Goal: Information Seeking & Learning: Learn about a topic

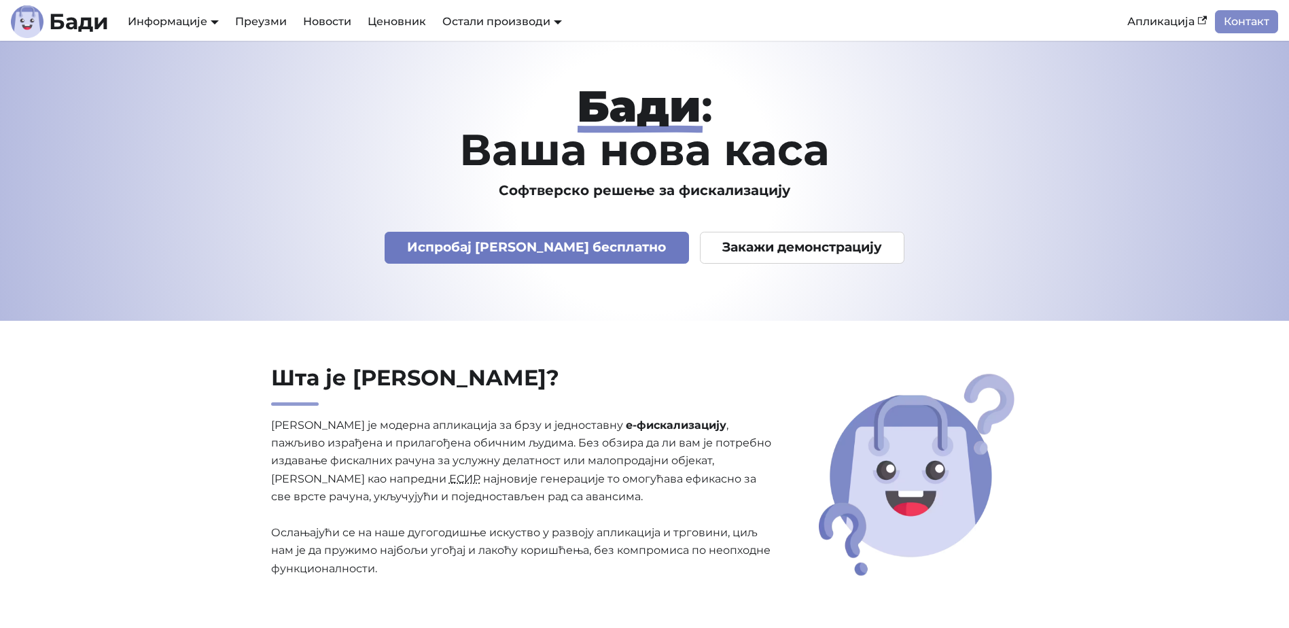
click at [574, 247] on link "Испробај [PERSON_NAME] бесплатно" at bounding box center [537, 248] width 304 height 32
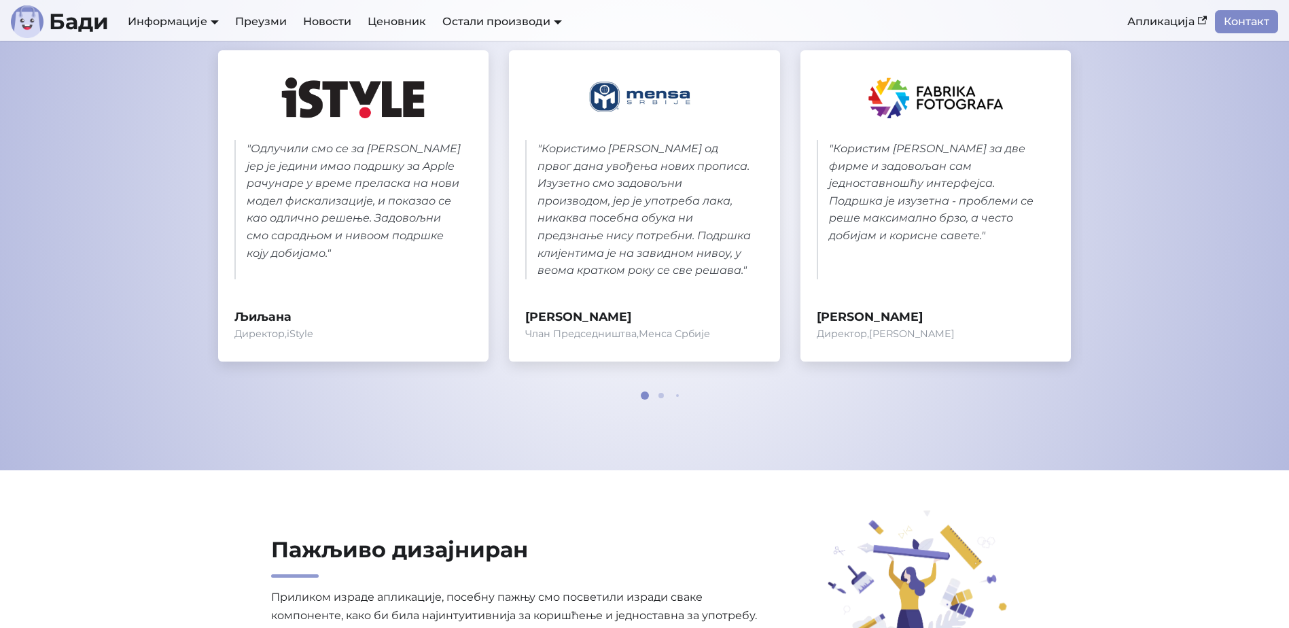
scroll to position [748, 0]
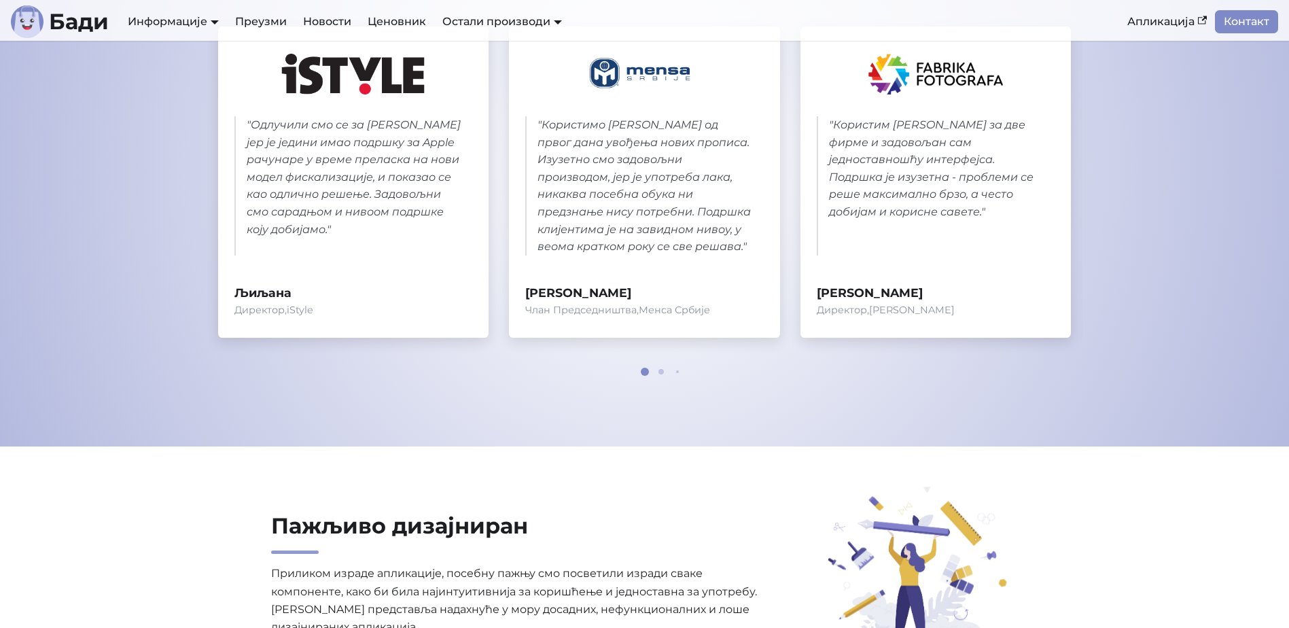
click at [658, 372] on div at bounding box center [645, 372] width 82 height 8
click at [666, 372] on div at bounding box center [645, 372] width 82 height 8
click at [661, 374] on div at bounding box center [645, 372] width 82 height 8
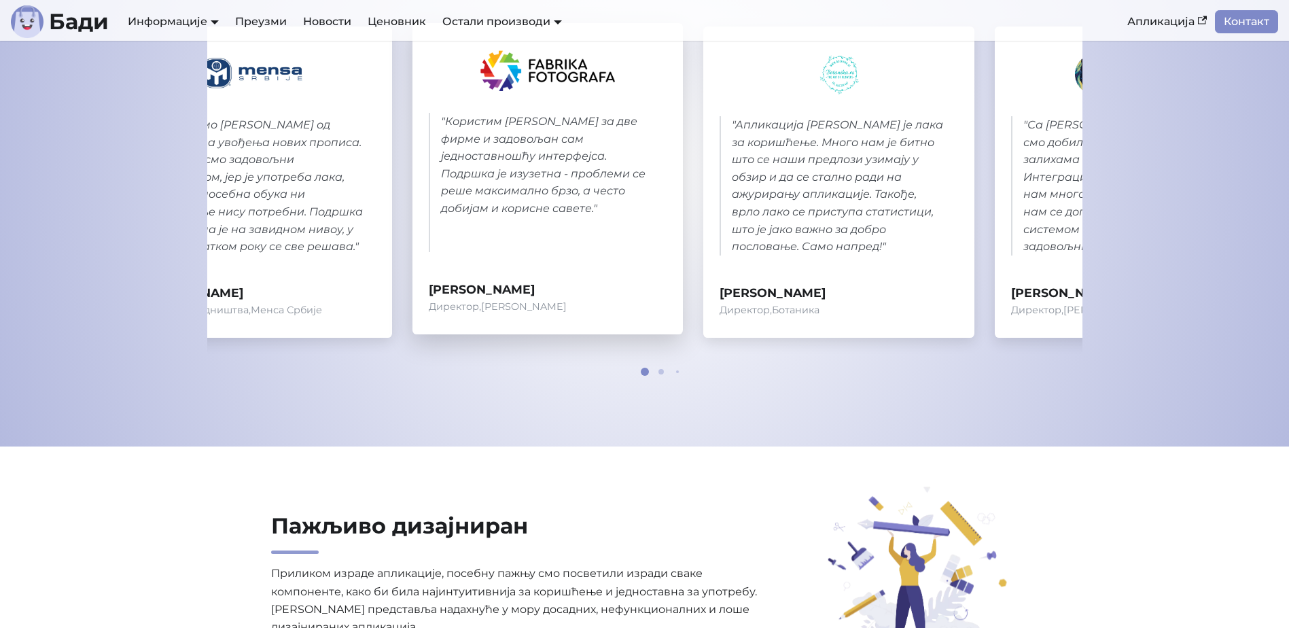
click at [103, 82] on section "Шта наши корисници кажу? " Одлучили смо се за [PERSON_NAME] јер је једини имао …" at bounding box center [644, 166] width 1289 height 559
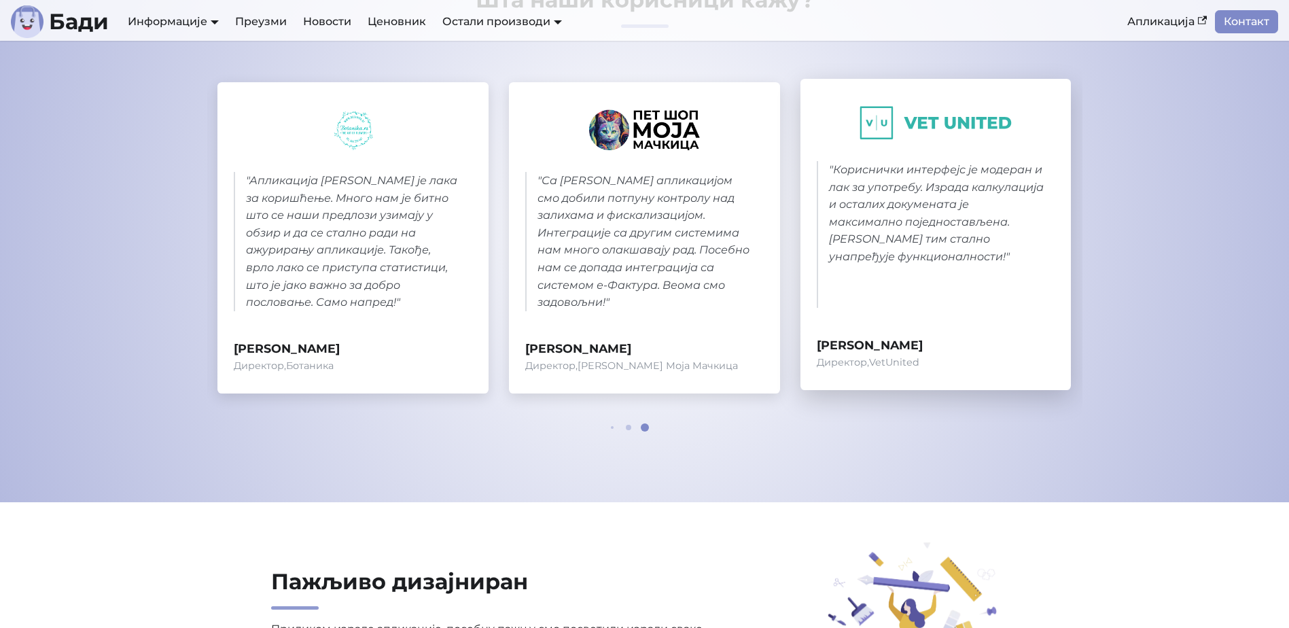
scroll to position [612, 0]
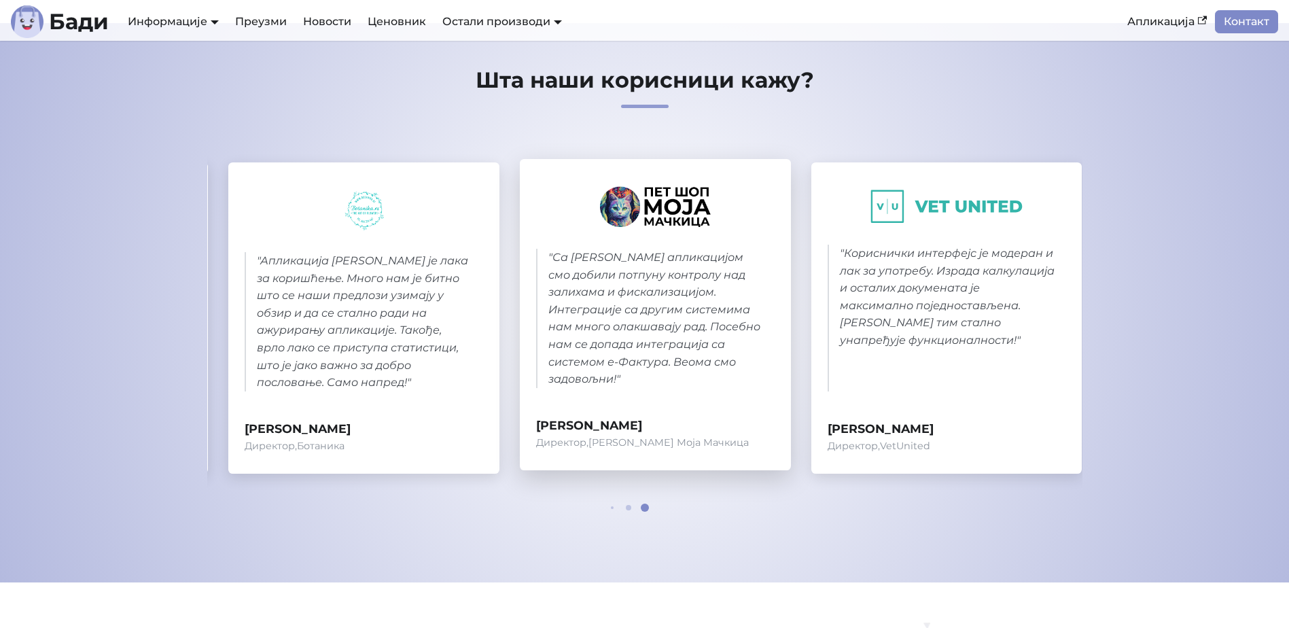
click at [775, 296] on blockquote "" Са [PERSON_NAME] апликацијом смо добили потпуну контролу над залихама и фиска…" at bounding box center [655, 318] width 239 height 139
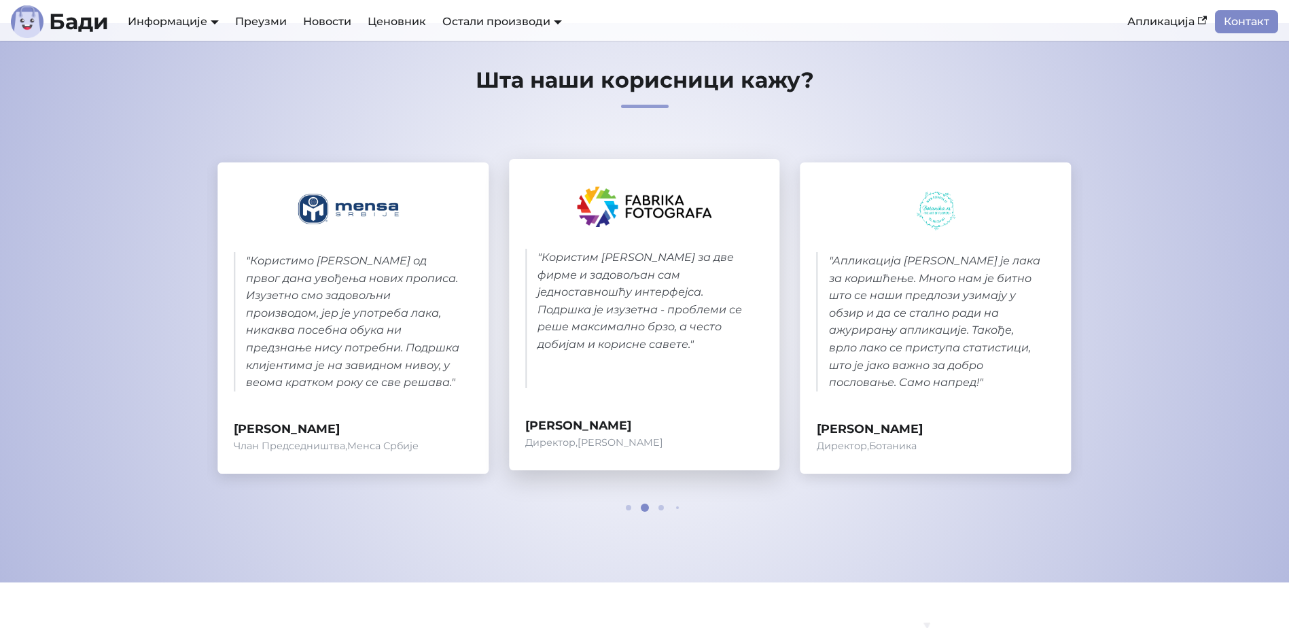
click at [1187, 279] on section "Шта наши корисници кажу? " Одлучили смо се за [PERSON_NAME] јер је једини имао …" at bounding box center [644, 302] width 1289 height 559
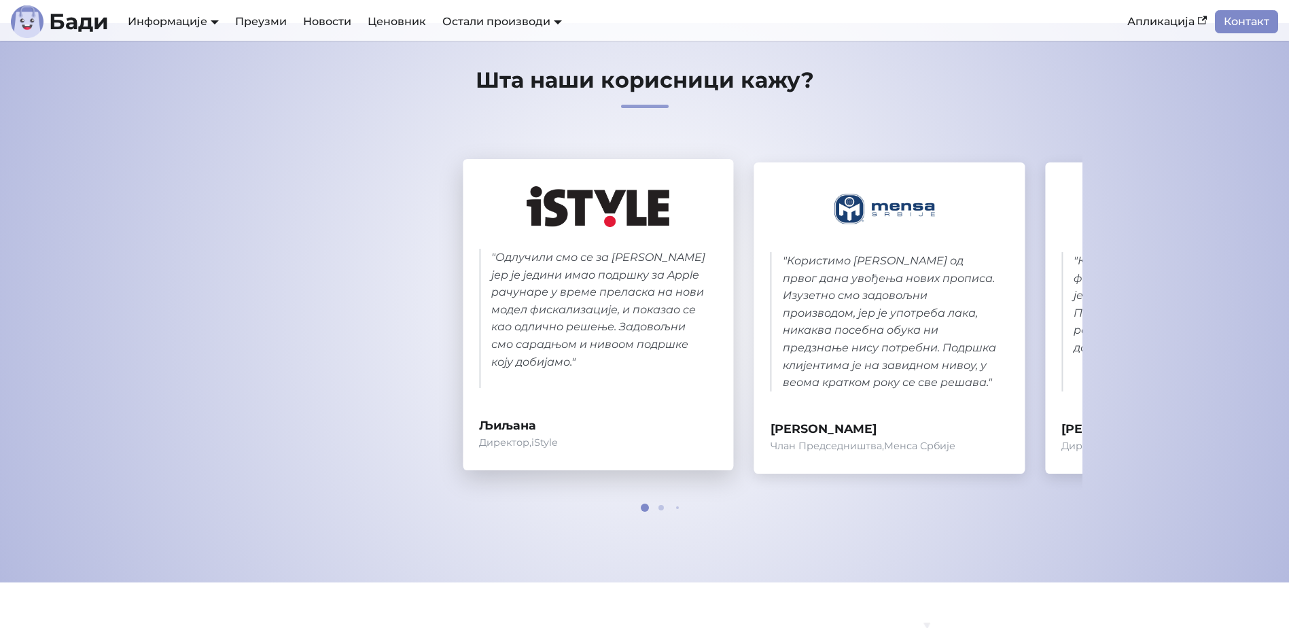
click at [1233, 282] on section "Шта наши корисници кажу? " Одлучили смо се за [PERSON_NAME] јер је једини имао …" at bounding box center [644, 302] width 1289 height 559
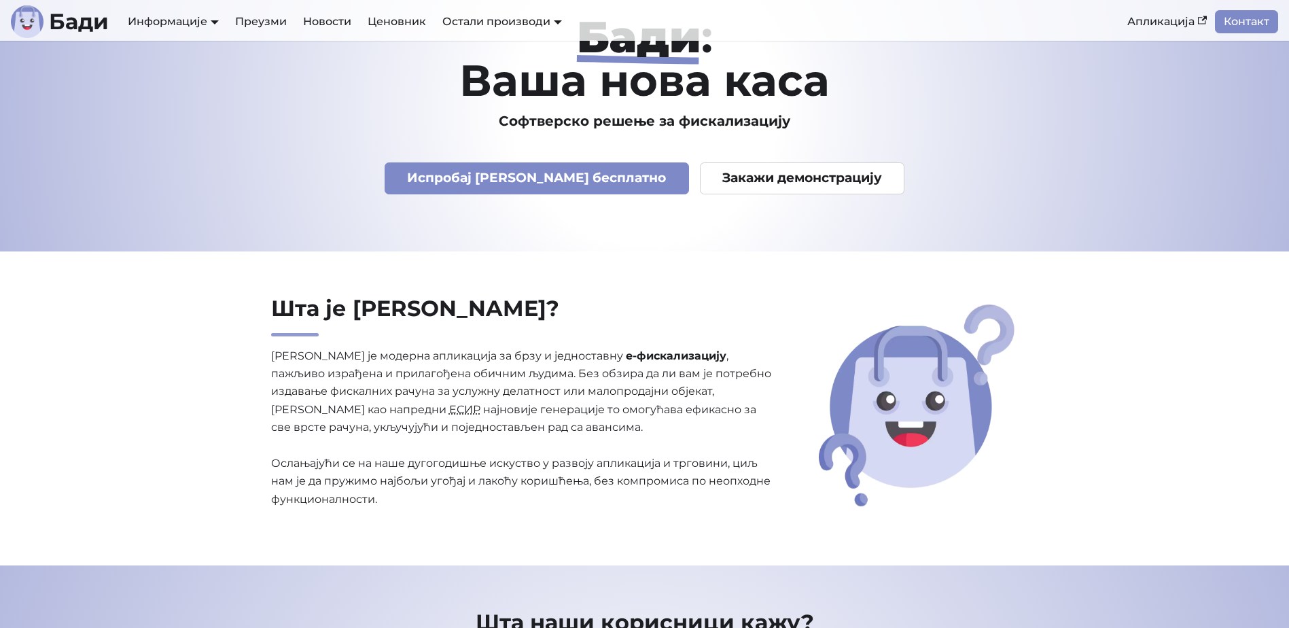
scroll to position [68, 0]
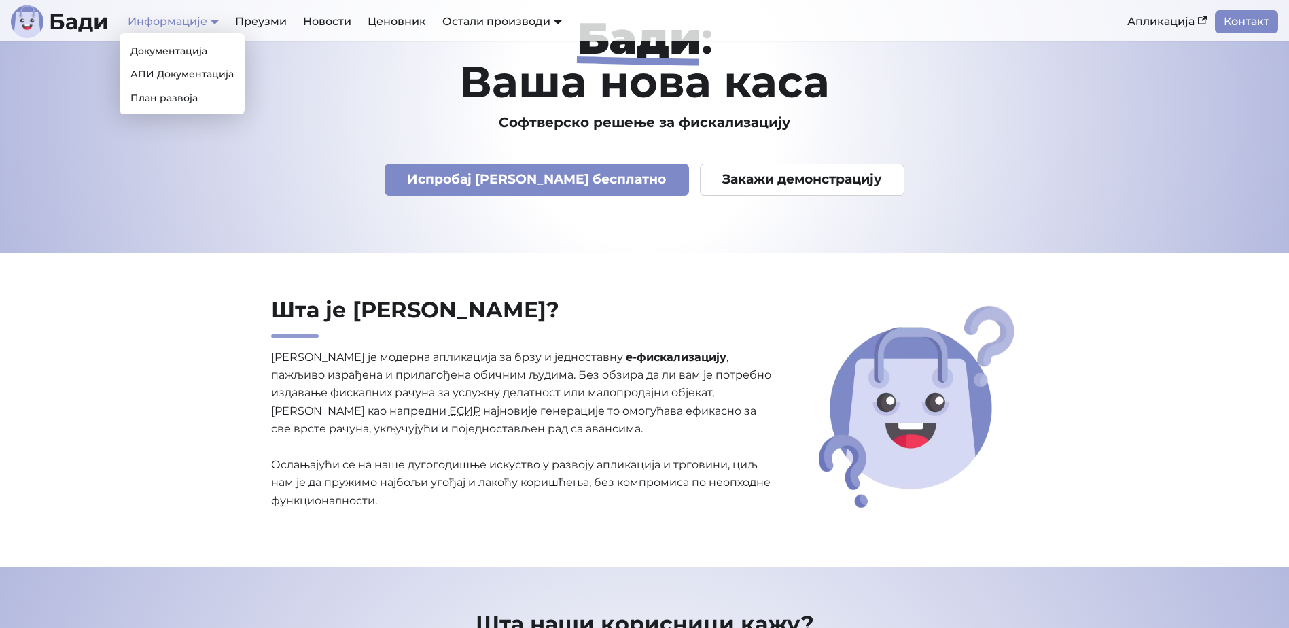
click at [186, 17] on link "Информације" at bounding box center [173, 21] width 91 height 13
click at [188, 101] on link "План развоја" at bounding box center [182, 98] width 114 height 21
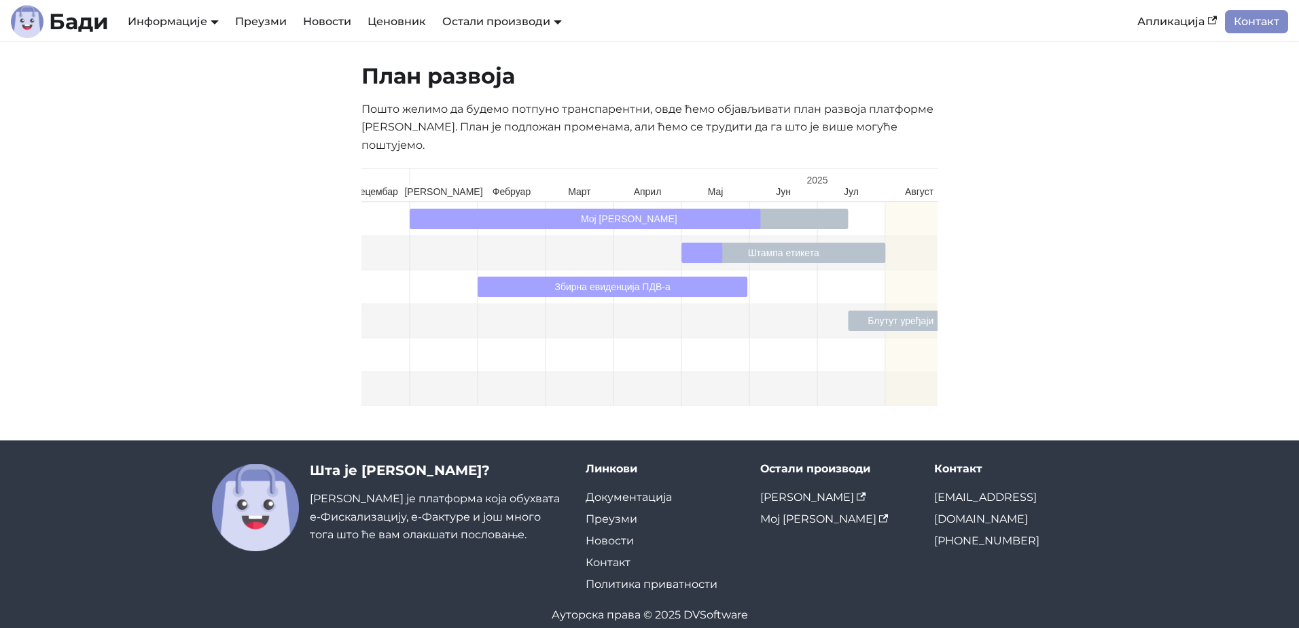
scroll to position [0, 26]
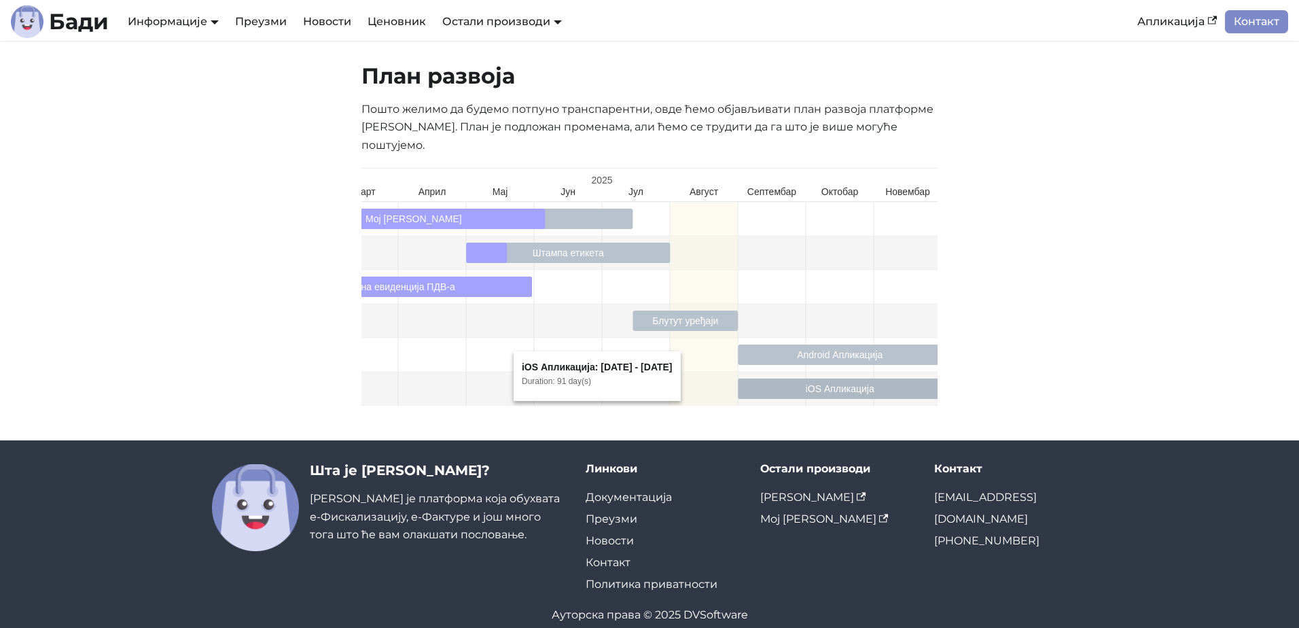
click at [848, 379] on rect at bounding box center [840, 389] width 204 height 20
click at [701, 311] on rect at bounding box center [685, 321] width 105 height 20
